Goal: Connect with others: Connect with others

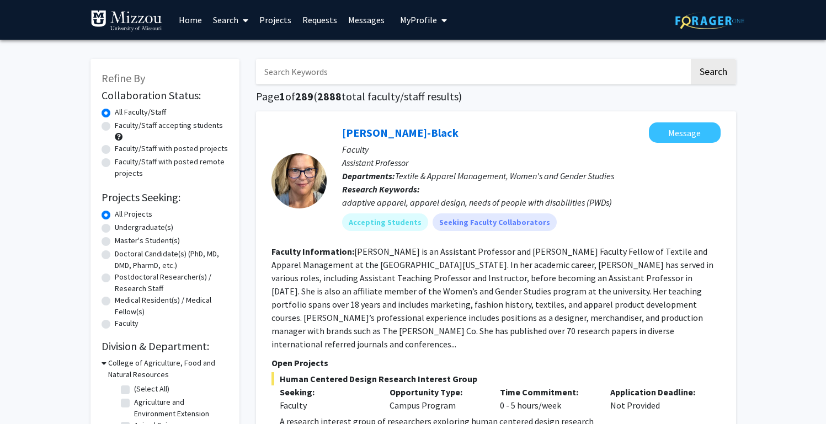
click at [115, 127] on label "Faculty/Staff accepting students" at bounding box center [169, 126] width 108 height 12
click at [115, 127] on input "Faculty/Staff accepting students" at bounding box center [118, 123] width 7 height 7
radio input "true"
click at [115, 229] on label "Undergraduate(s)" at bounding box center [144, 228] width 59 height 12
click at [115, 229] on input "Undergraduate(s)" at bounding box center [118, 225] width 7 height 7
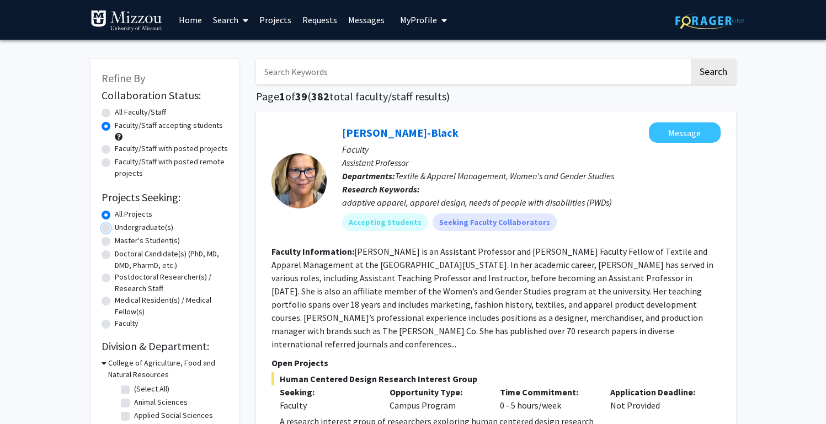
radio input "true"
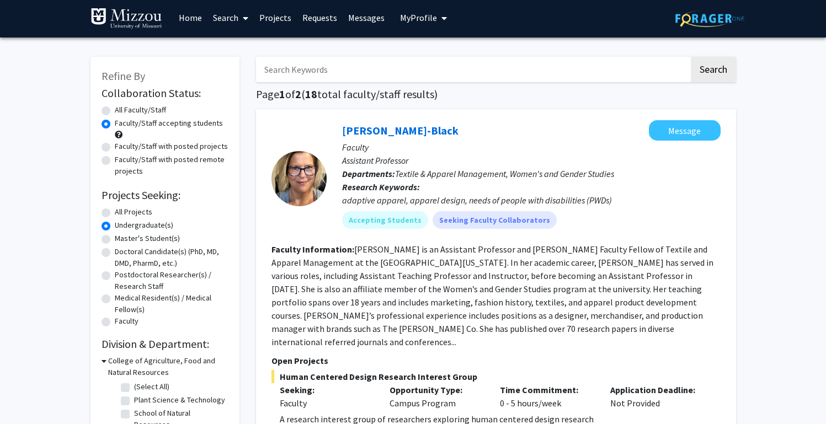
click at [389, 67] on input "Search Keywords" at bounding box center [472, 69] width 433 height 25
type input "forensic"
click at [691, 57] on button "Search" at bounding box center [713, 69] width 45 height 25
radio input "true"
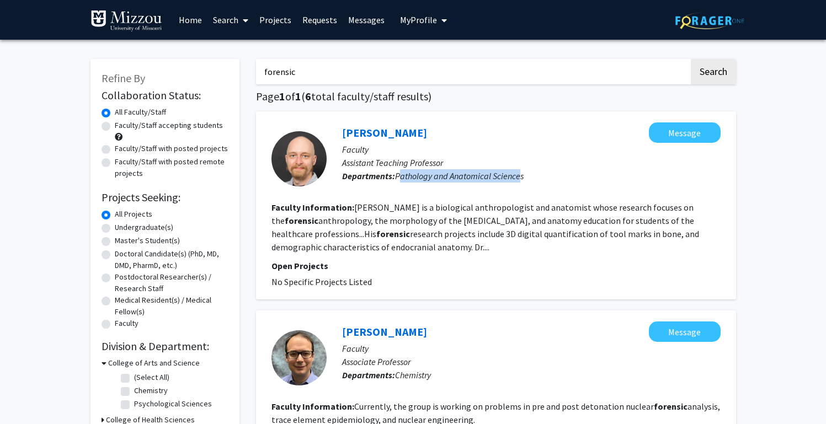
drag, startPoint x: 399, startPoint y: 177, endPoint x: 521, endPoint y: 179, distance: 121.5
click at [521, 179] on span "Pathology and Anatomical Sciences" at bounding box center [459, 176] width 129 height 11
click at [559, 162] on p "Assistant Teaching Professor" at bounding box center [531, 162] width 379 height 13
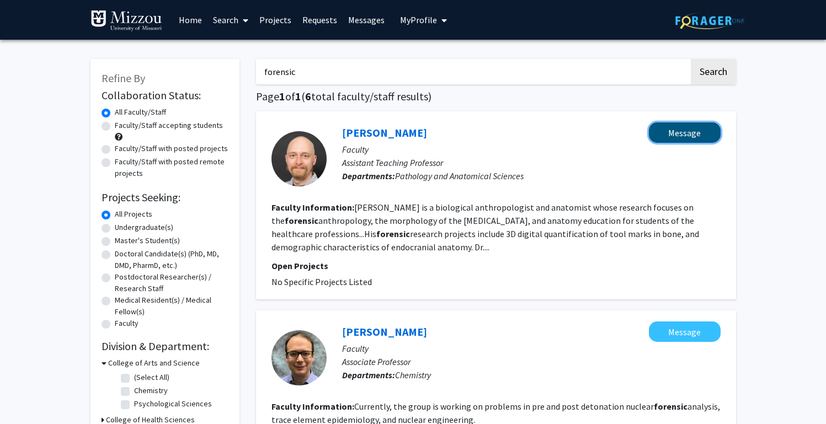
click at [660, 132] on button "Message" at bounding box center [685, 133] width 72 height 20
